Goal: Navigation & Orientation: Go to known website

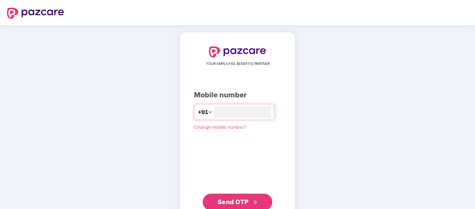
type input "**********"
click at [229, 200] on span "Send OTP" at bounding box center [233, 201] width 31 height 7
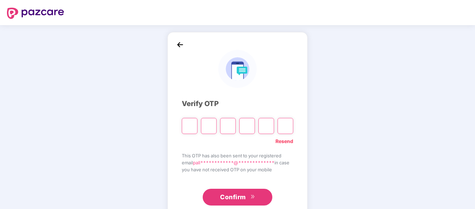
type input "*"
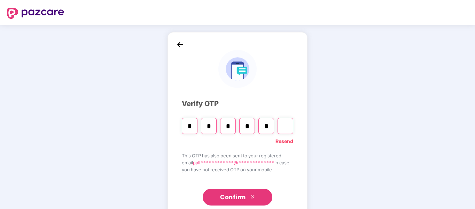
type input "*"
